Goal: Task Accomplishment & Management: Use online tool/utility

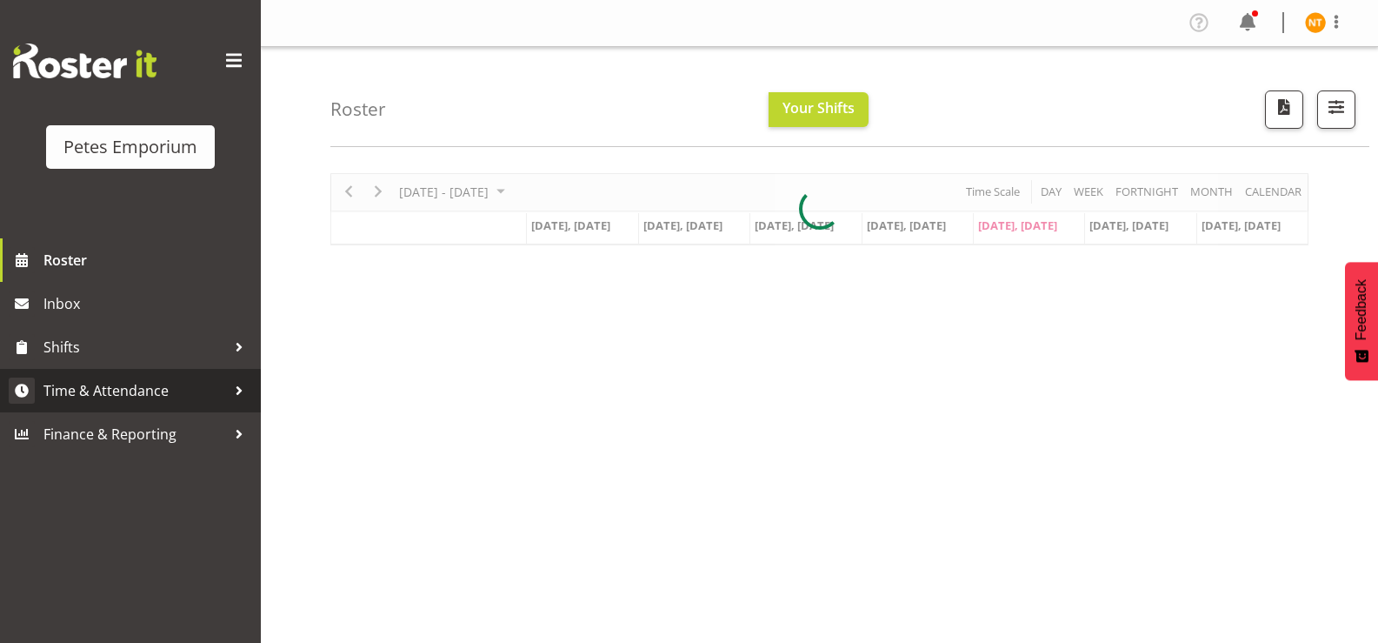
click at [90, 388] on span "Time & Attendance" at bounding box center [134, 390] width 183 height 26
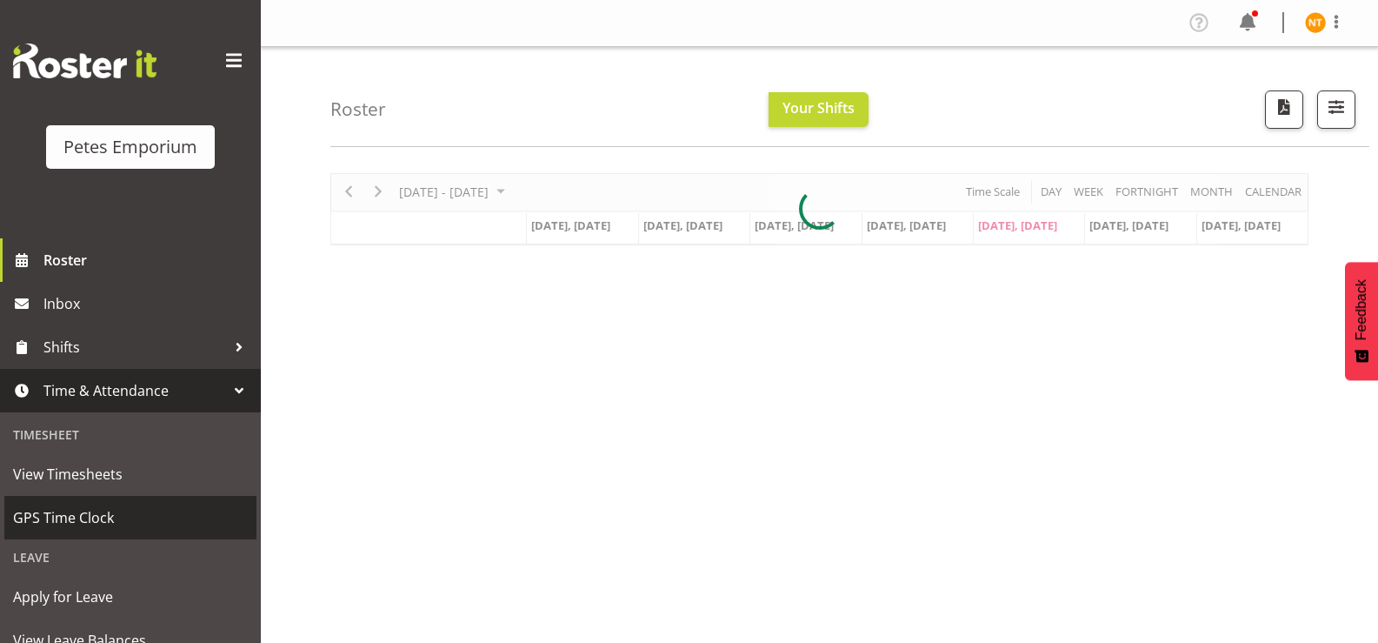
click at [68, 515] on span "GPS Time Clock" at bounding box center [130, 517] width 235 height 26
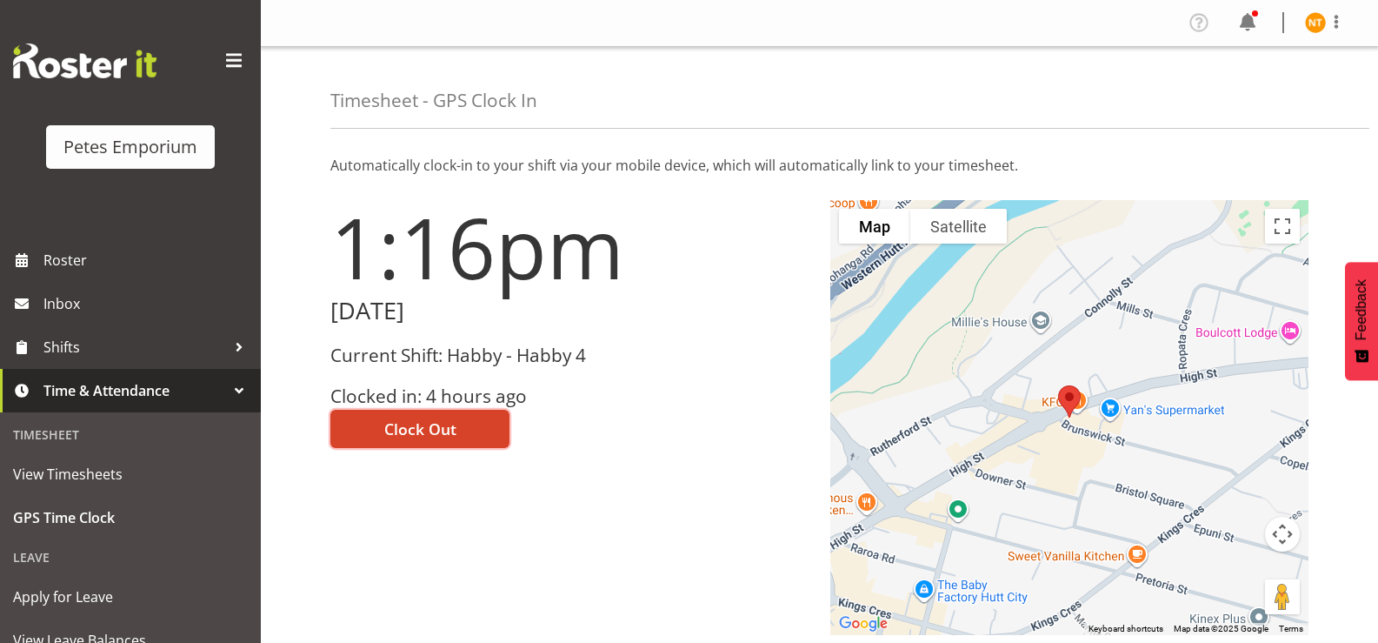
click at [416, 421] on span "Clock Out" at bounding box center [420, 428] width 72 height 23
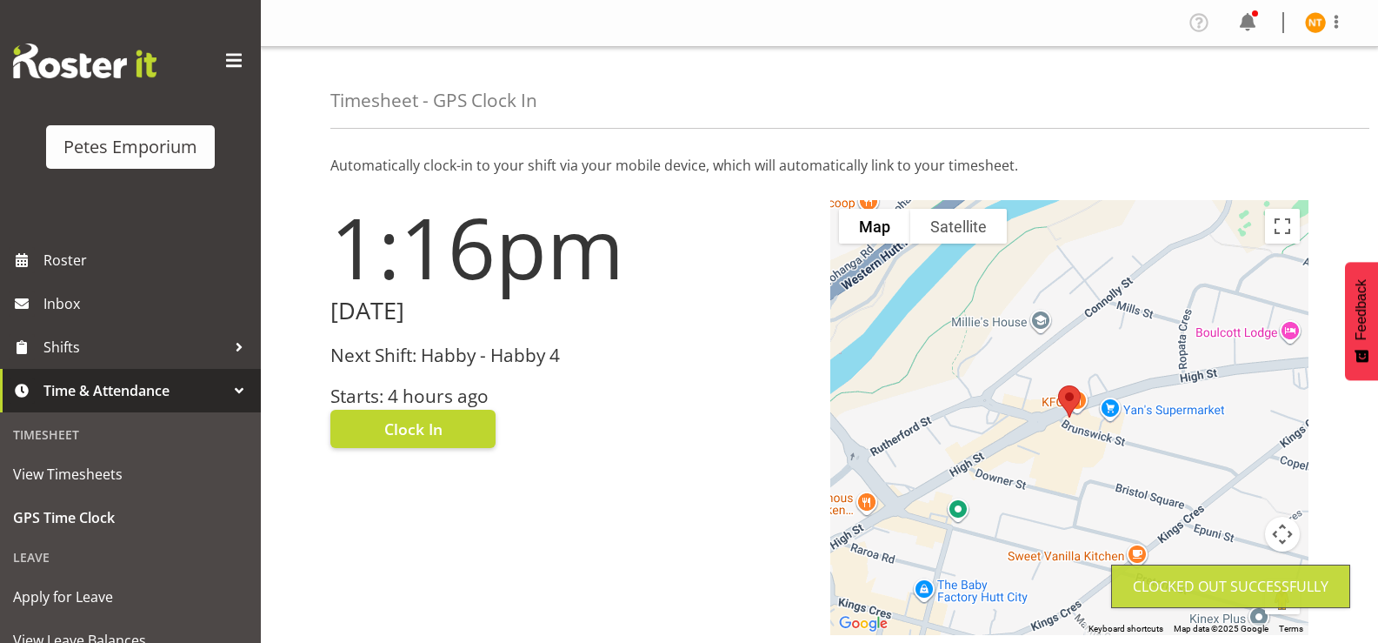
click at [1322, 18] on img at bounding box center [1315, 22] width 21 height 21
click at [1235, 94] on link "Log Out" at bounding box center [1263, 91] width 167 height 31
